Goal: Task Accomplishment & Management: Use online tool/utility

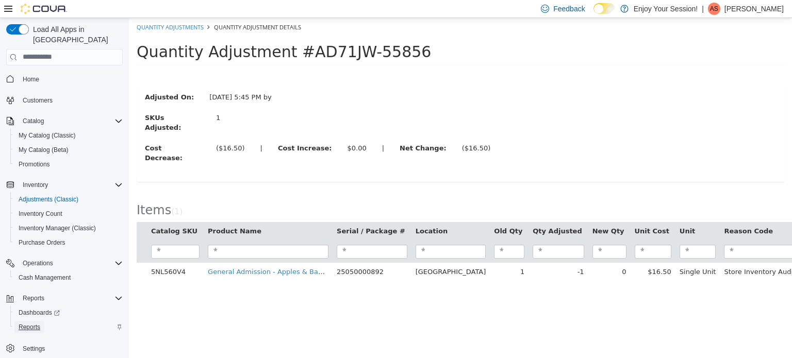
click at [33, 323] on span "Reports" at bounding box center [30, 327] width 22 height 8
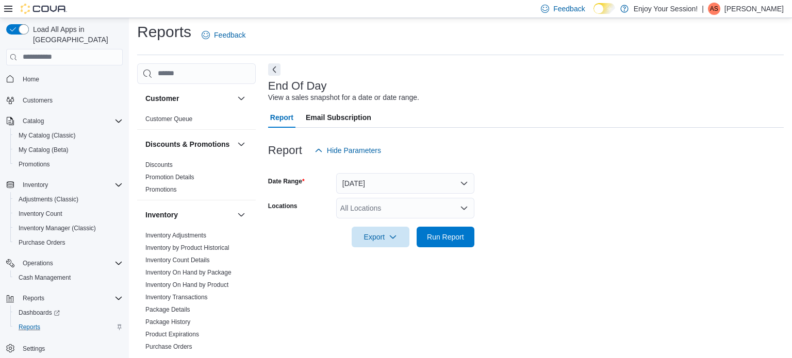
scroll to position [7, 0]
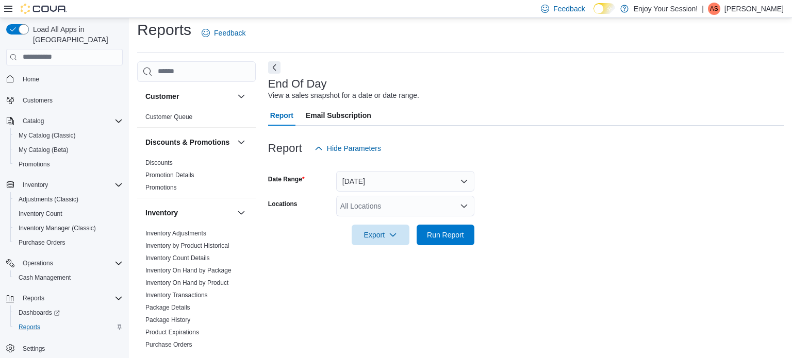
click at [465, 206] on icon "Open list of options" at bounding box center [464, 205] width 6 height 3
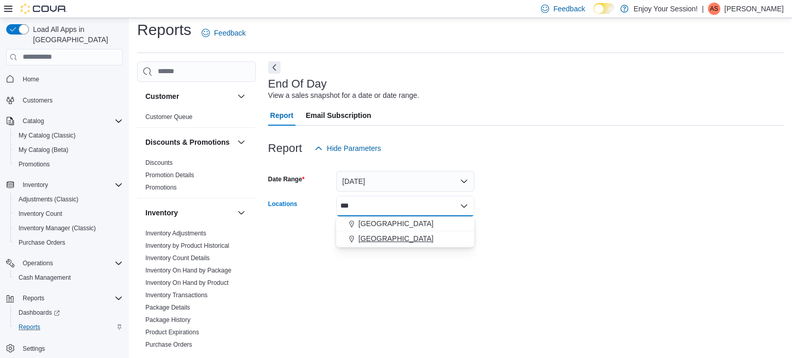
type input "***"
click at [375, 238] on span "[GEOGRAPHIC_DATA]" at bounding box center [395, 239] width 75 height 10
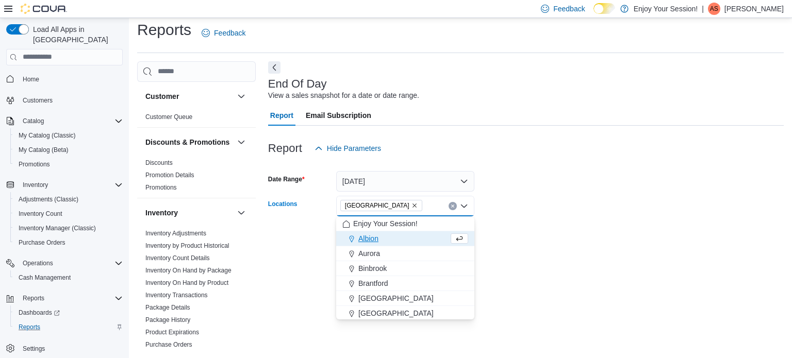
click at [583, 203] on form "Date Range [DATE] Locations [GEOGRAPHIC_DATA] Combo box. Selected. [GEOGRAPHIC_…" at bounding box center [526, 202] width 516 height 87
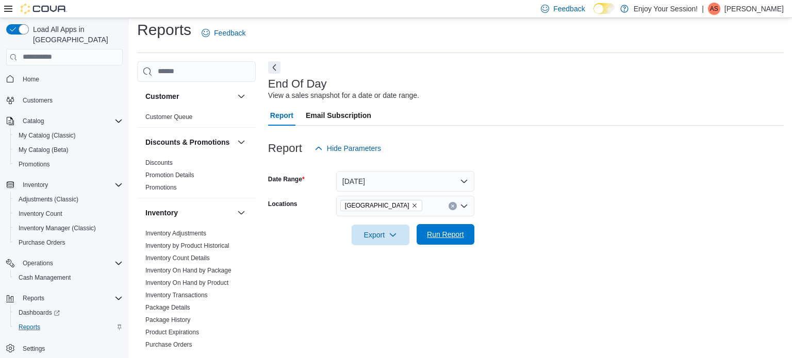
click at [457, 234] on span "Run Report" at bounding box center [445, 234] width 37 height 10
